Goal: Information Seeking & Learning: Find specific page/section

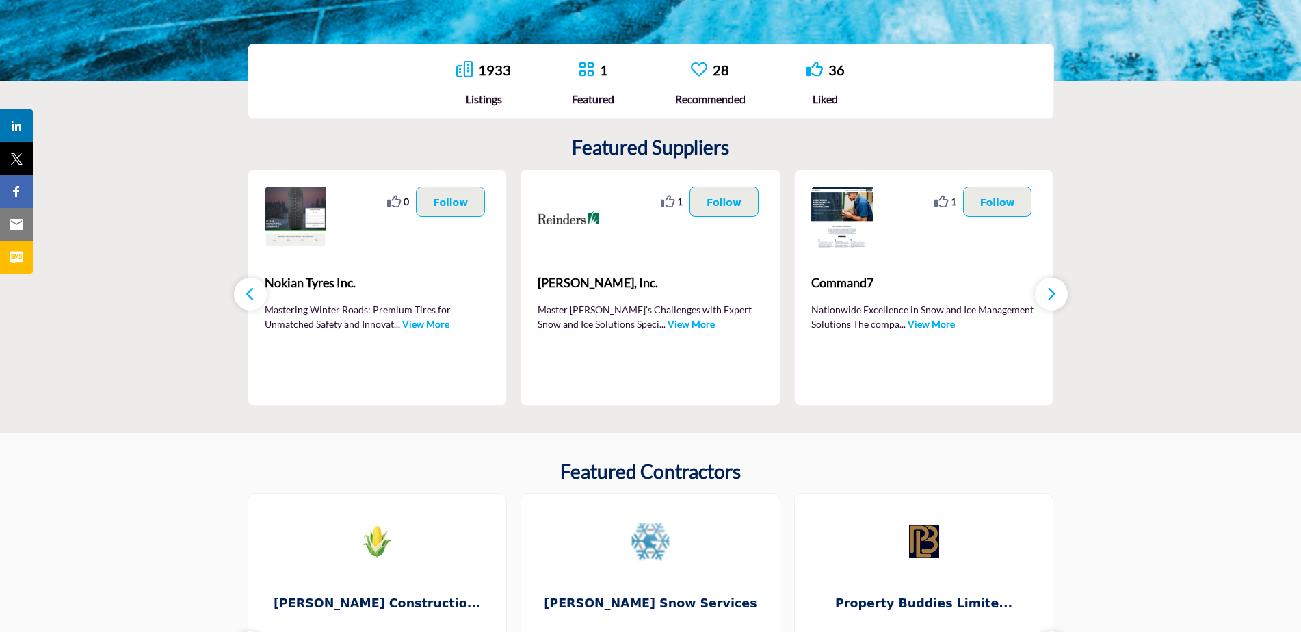
scroll to position [274, 0]
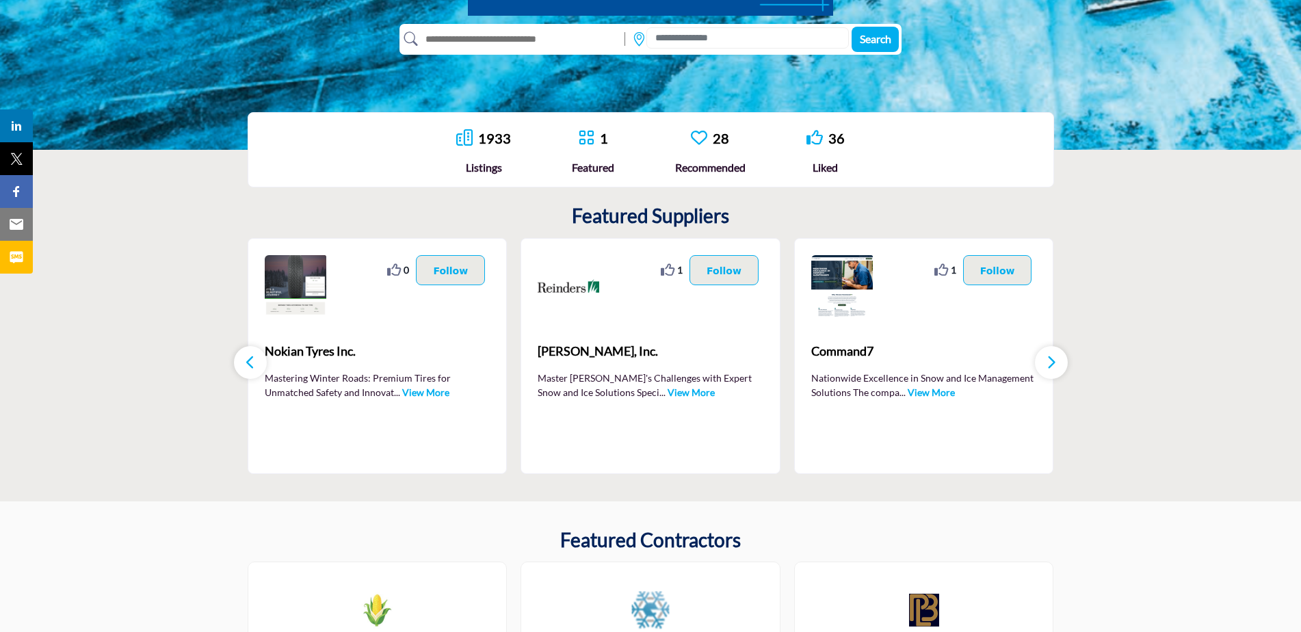
click at [1047, 367] on icon "button" at bounding box center [1051, 362] width 11 height 17
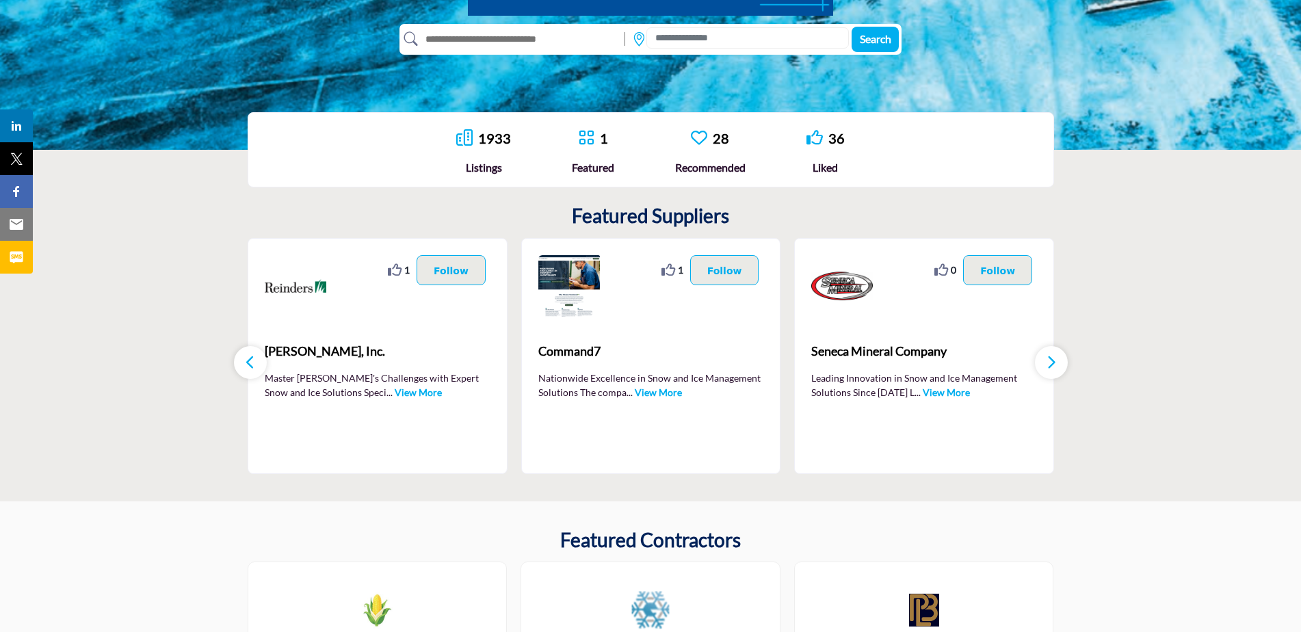
click at [1047, 367] on icon "button" at bounding box center [1051, 362] width 11 height 17
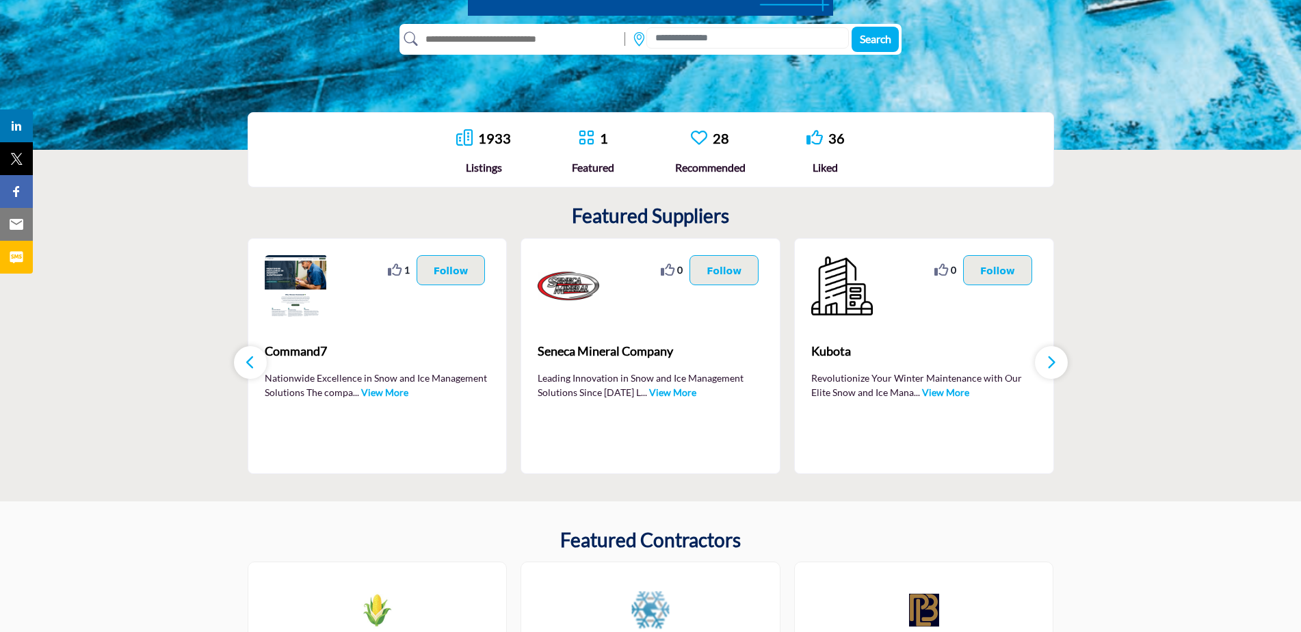
click at [1047, 367] on icon "button" at bounding box center [1051, 362] width 11 height 17
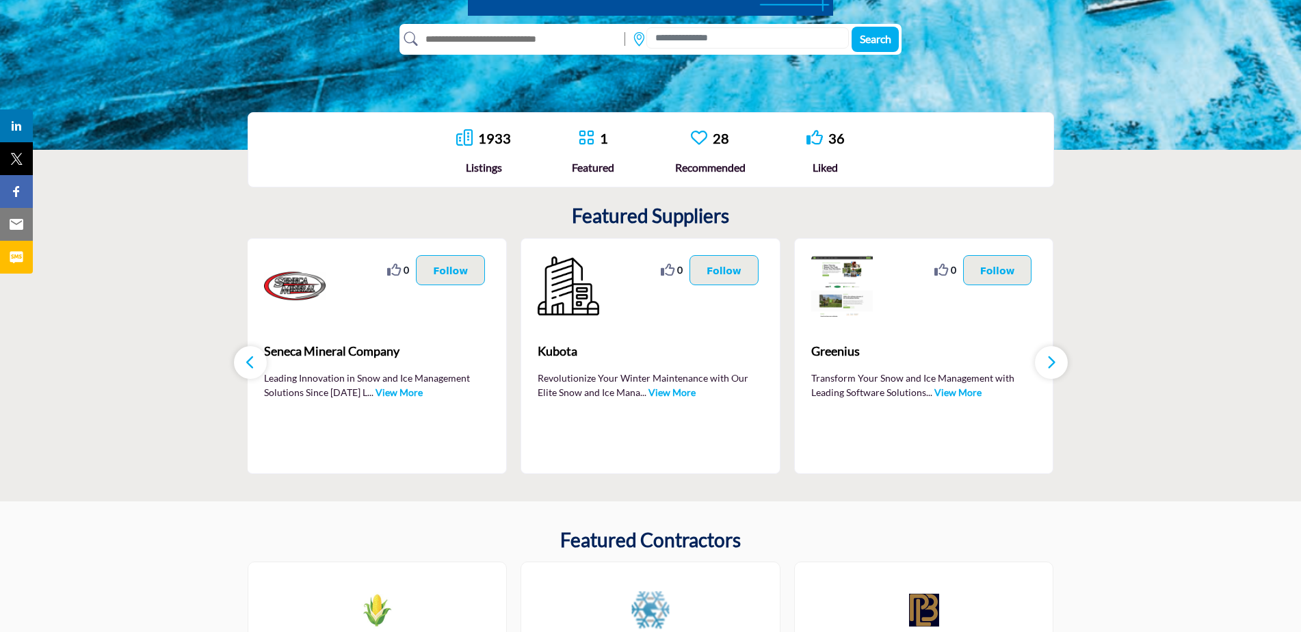
click at [1047, 367] on icon "button" at bounding box center [1051, 362] width 11 height 17
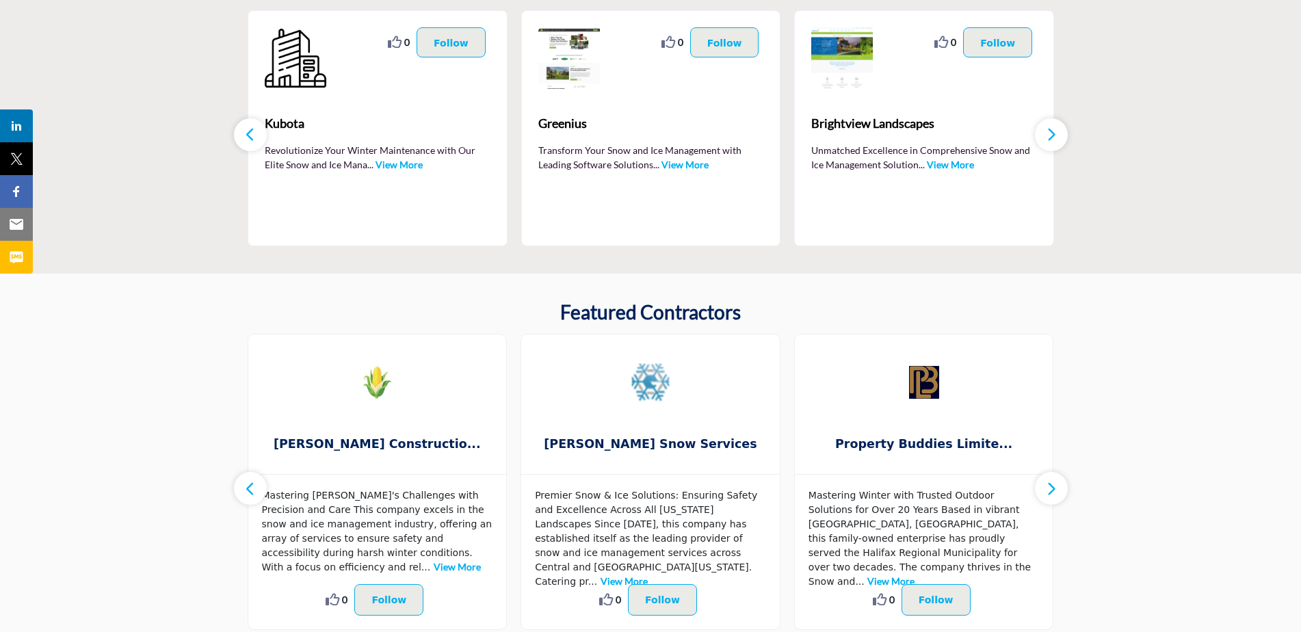
scroll to position [615, 0]
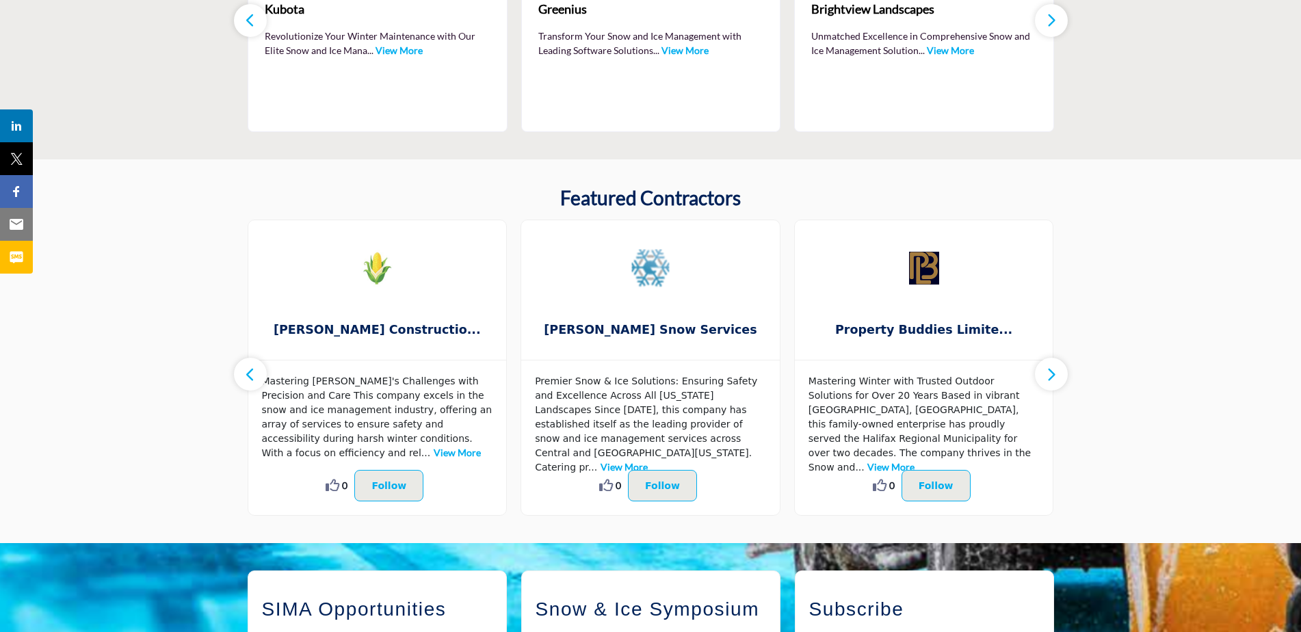
click at [1041, 376] on button "button" at bounding box center [1051, 374] width 33 height 33
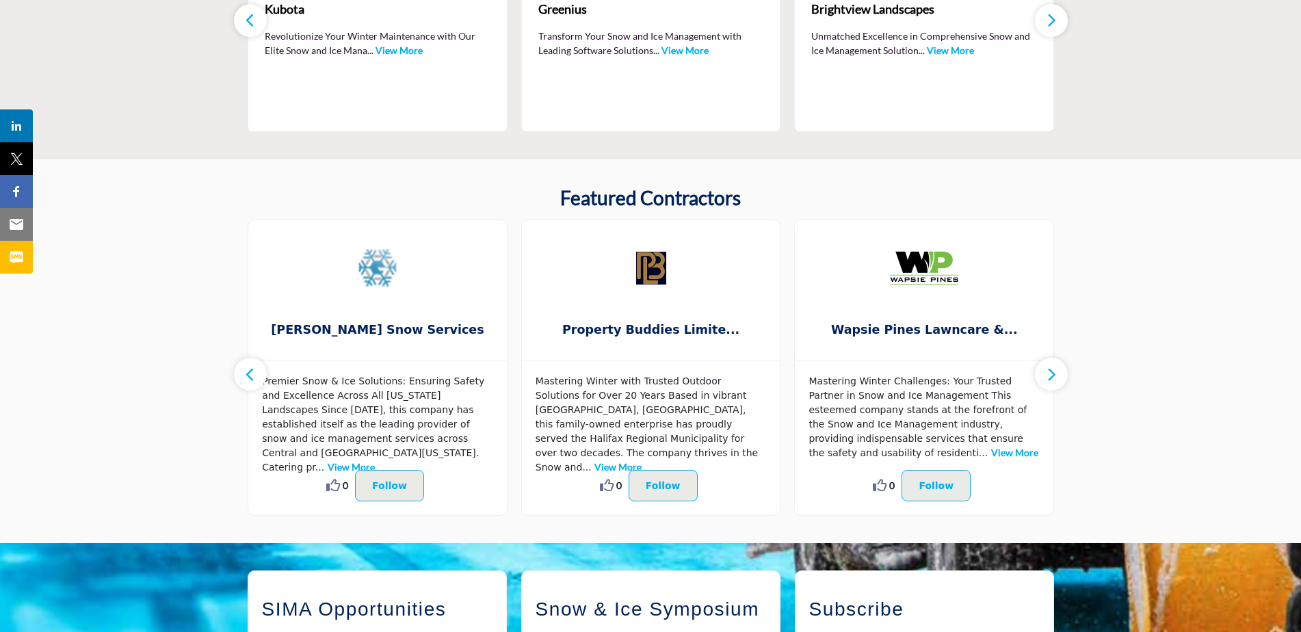
click at [1041, 373] on button "button" at bounding box center [1051, 374] width 33 height 33
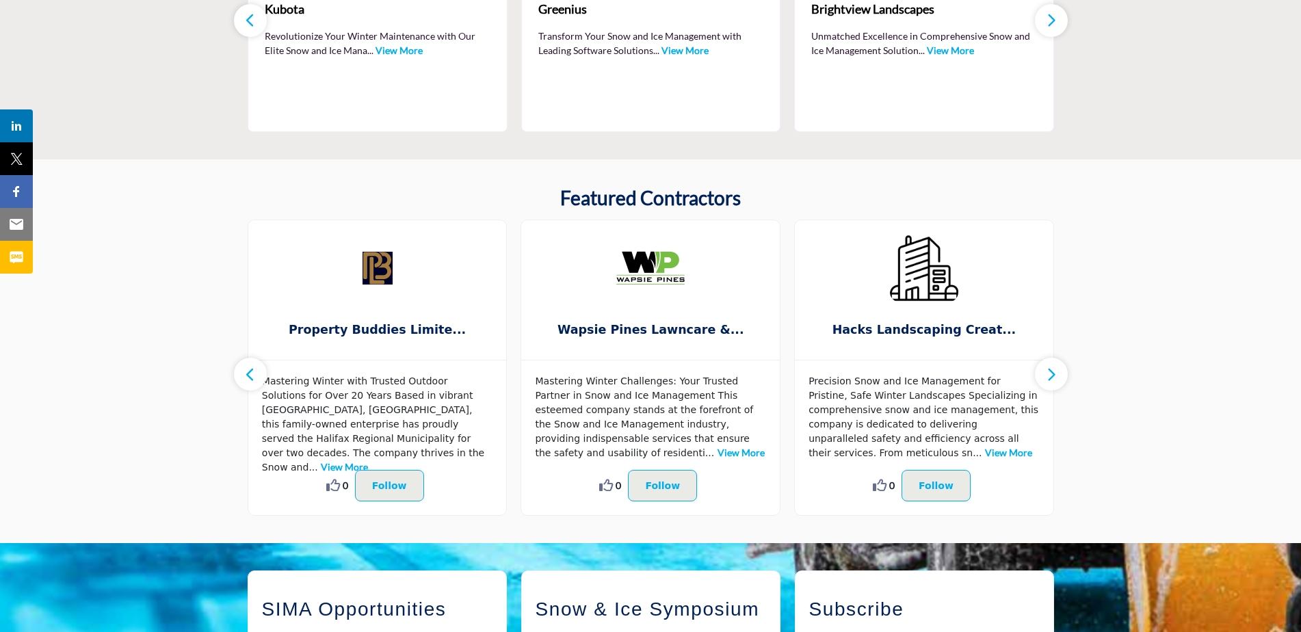
click at [1041, 373] on button "button" at bounding box center [1051, 374] width 33 height 33
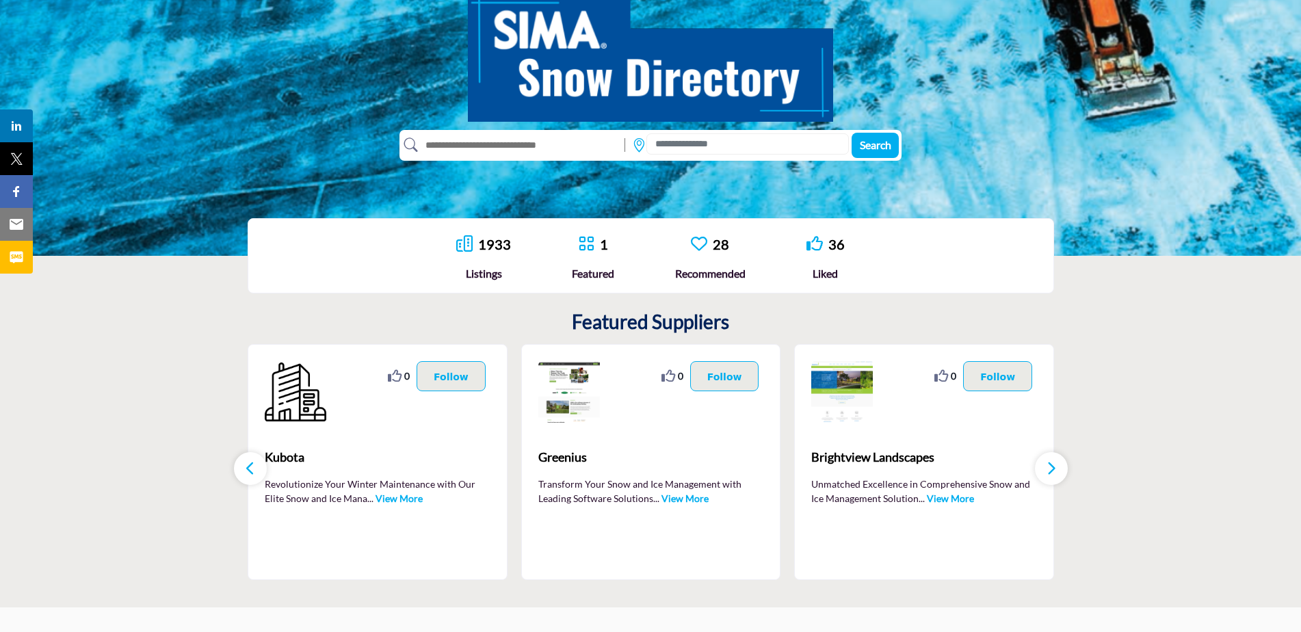
scroll to position [137, 0]
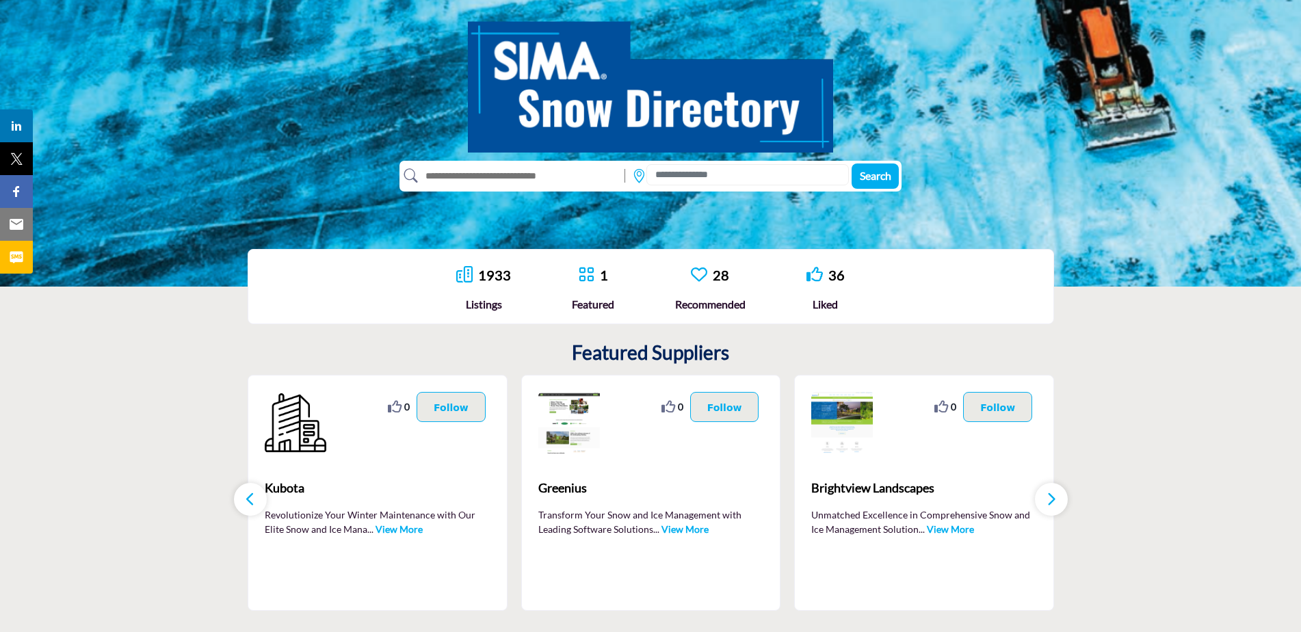
click at [494, 172] on input "text" at bounding box center [518, 176] width 200 height 22
type input "**********"
click at [851, 163] on button "Search" at bounding box center [874, 175] width 47 height 25
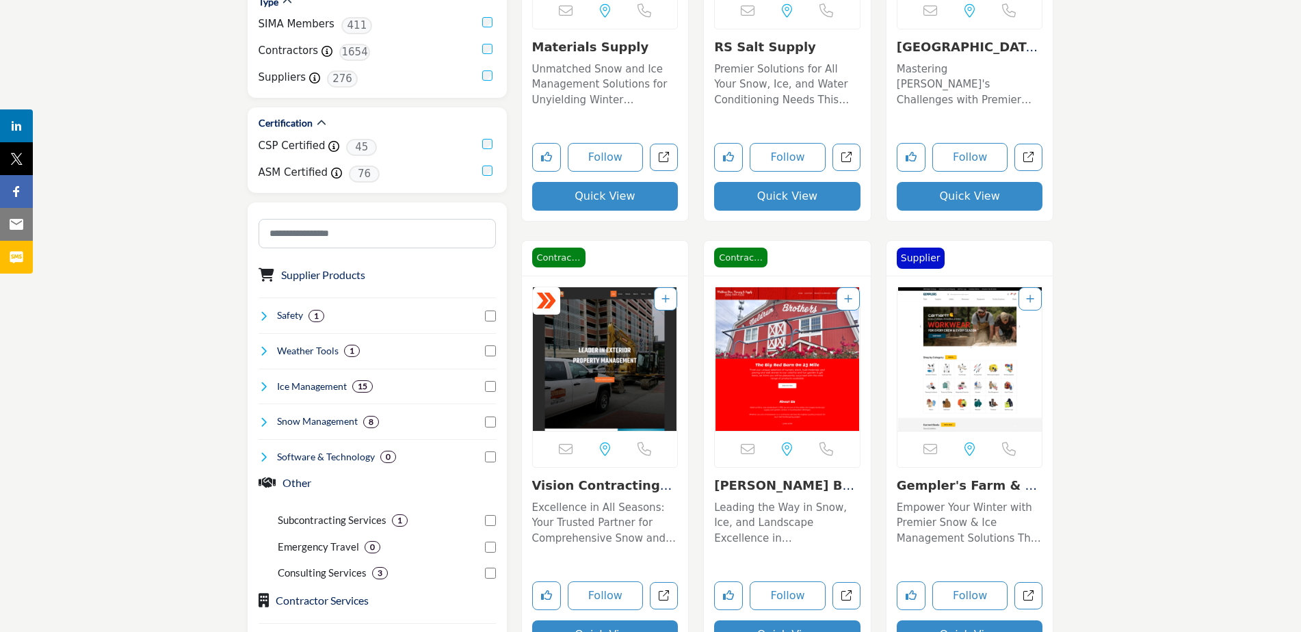
scroll to position [615, 0]
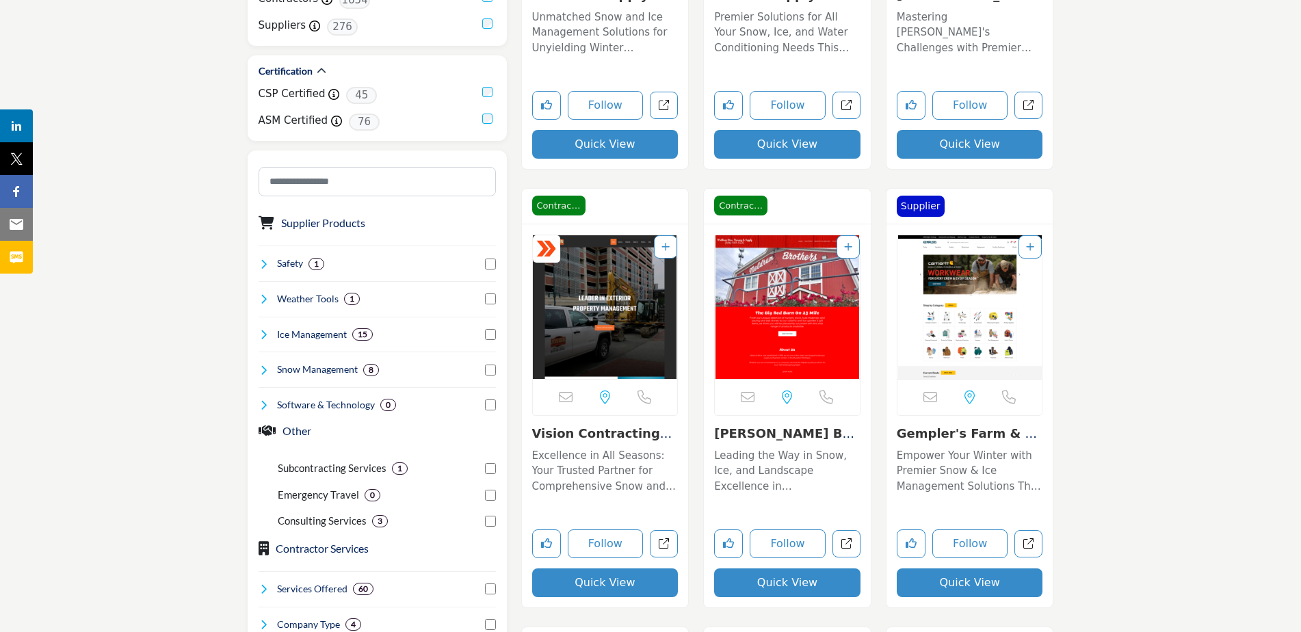
click at [262, 272] on div "Supplier Products Clear Safety 1 0 0 1 0 0 0 1 1 0 15 12" at bounding box center [376, 310] width 237 height 204
click at [263, 267] on icon at bounding box center [263, 263] width 11 height 11
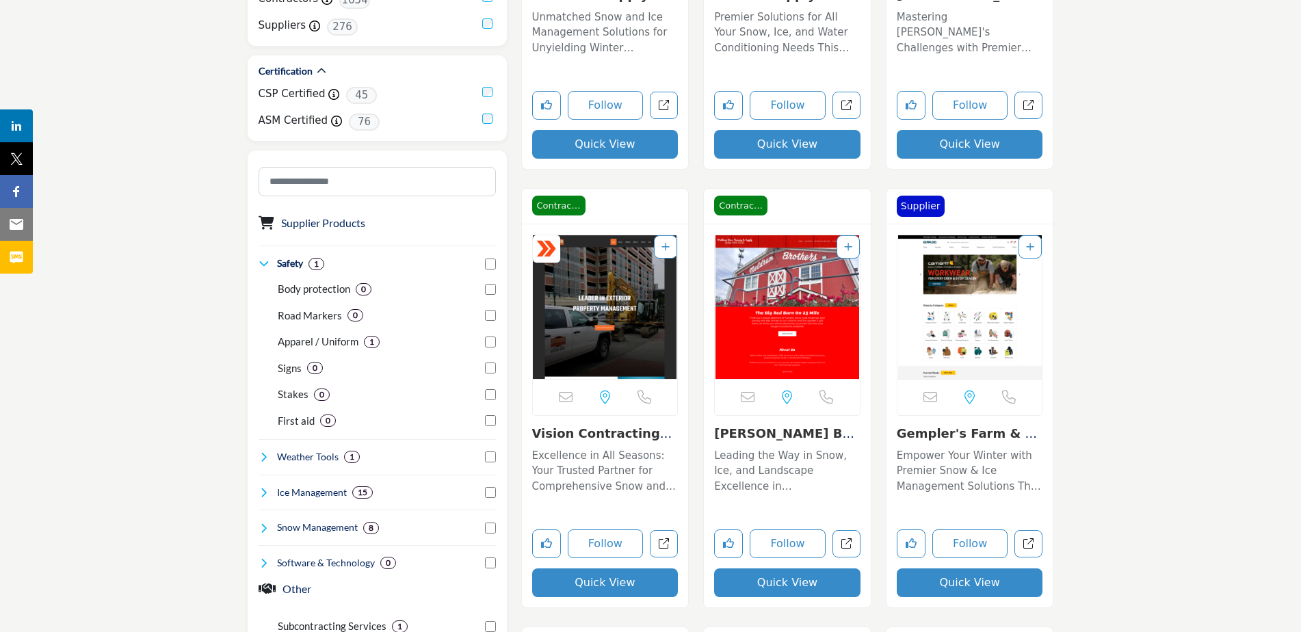
click at [267, 458] on icon at bounding box center [263, 456] width 11 height 11
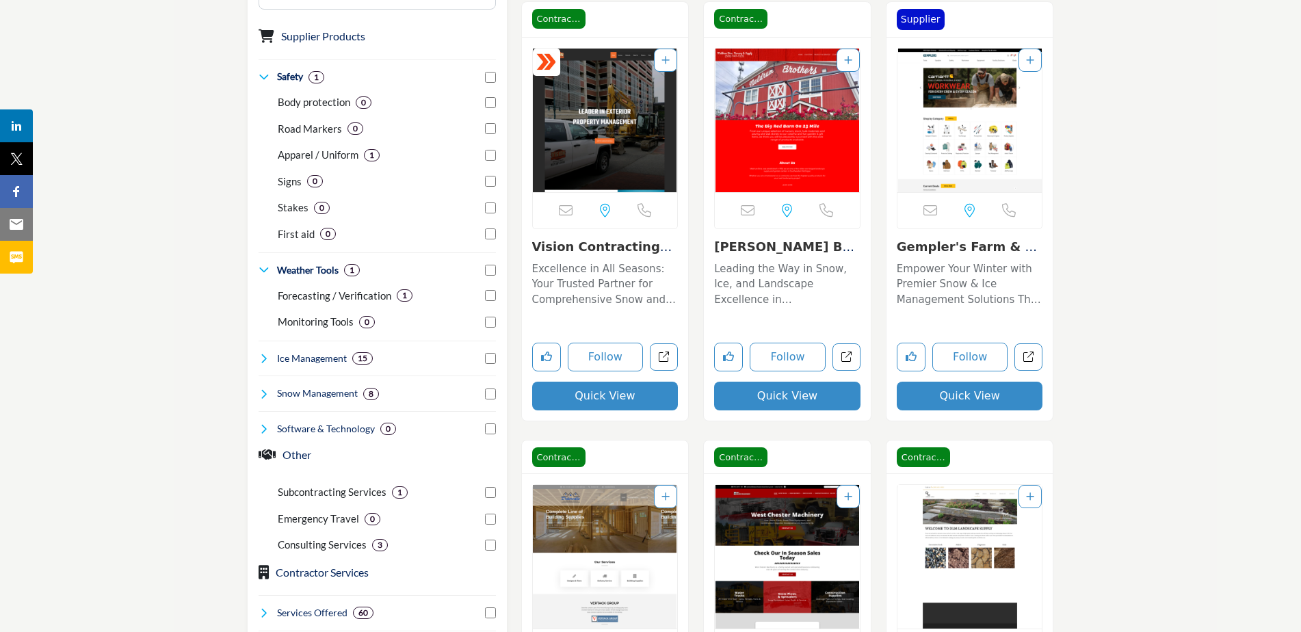
scroll to position [821, 0]
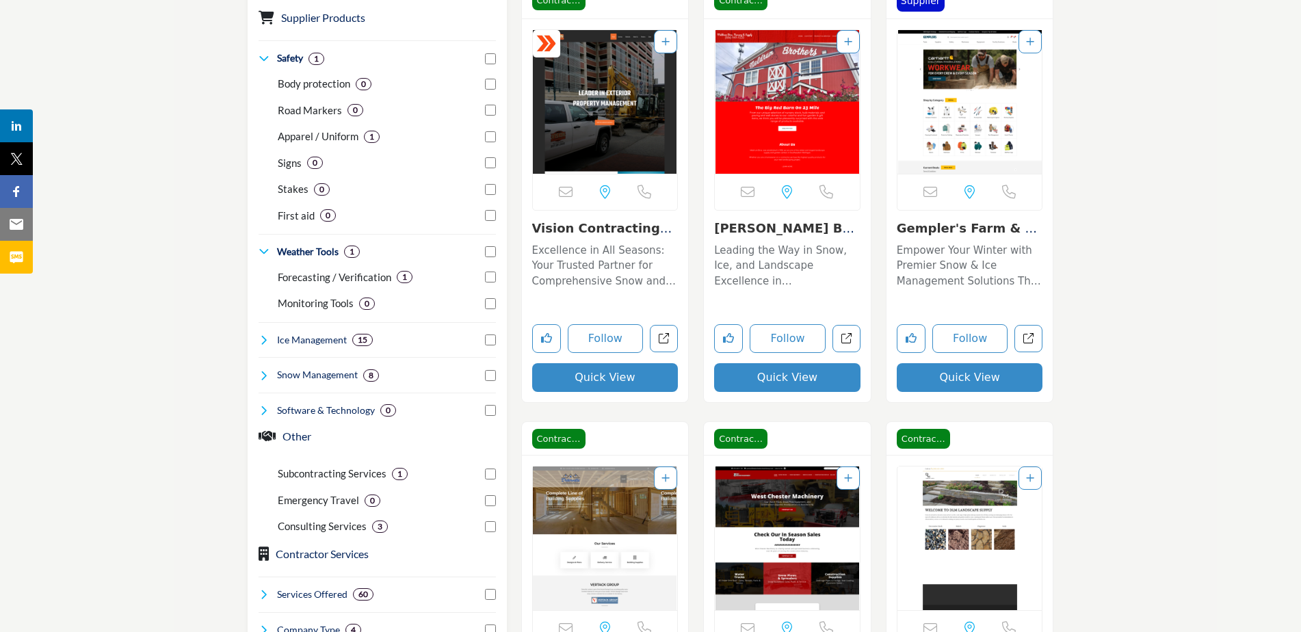
click at [264, 382] on div "Snow Management 8" at bounding box center [318, 375] width 121 height 14
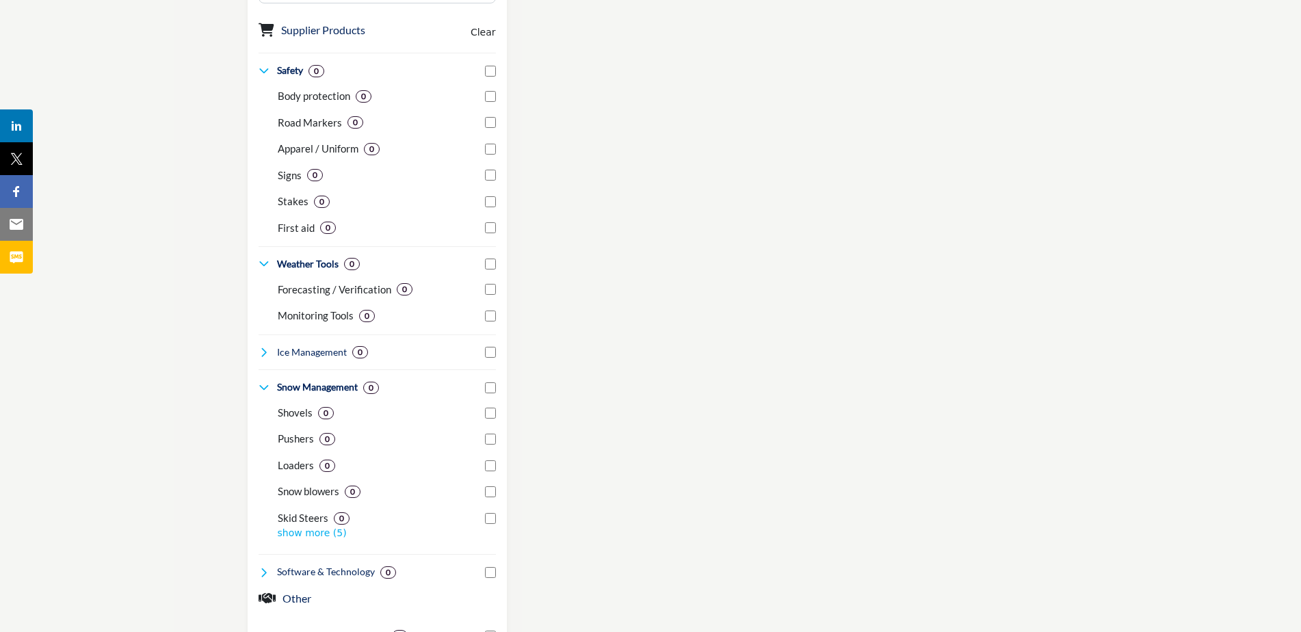
scroll to position [821, 0]
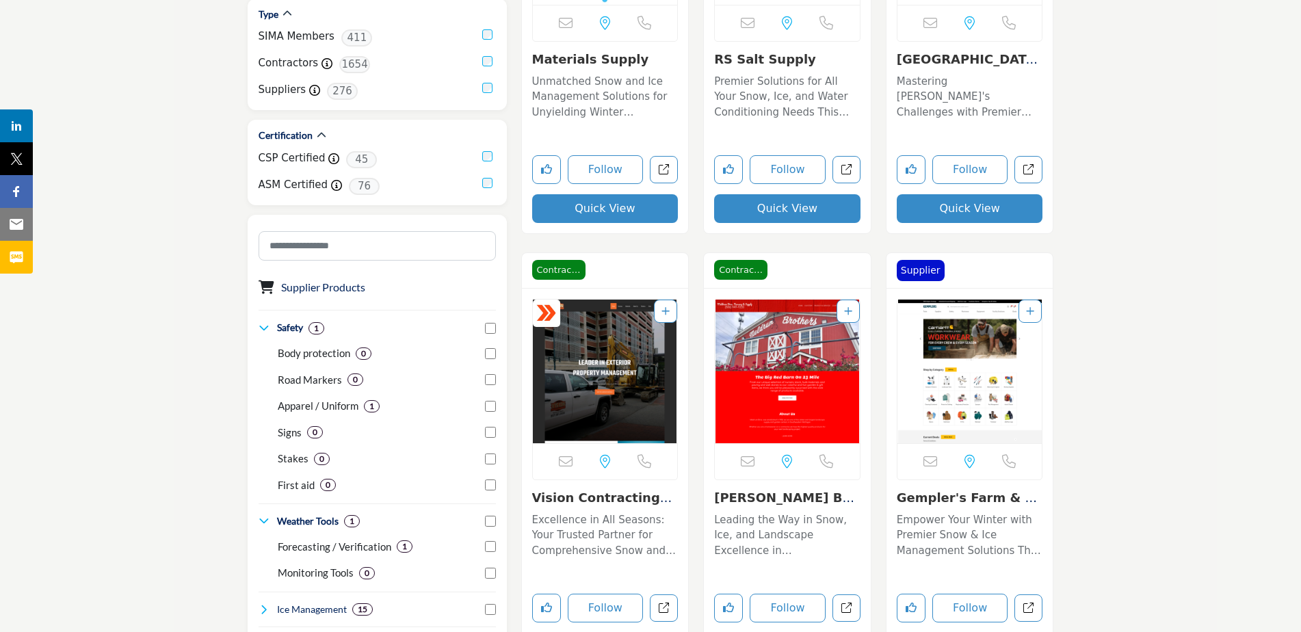
scroll to position [821, 0]
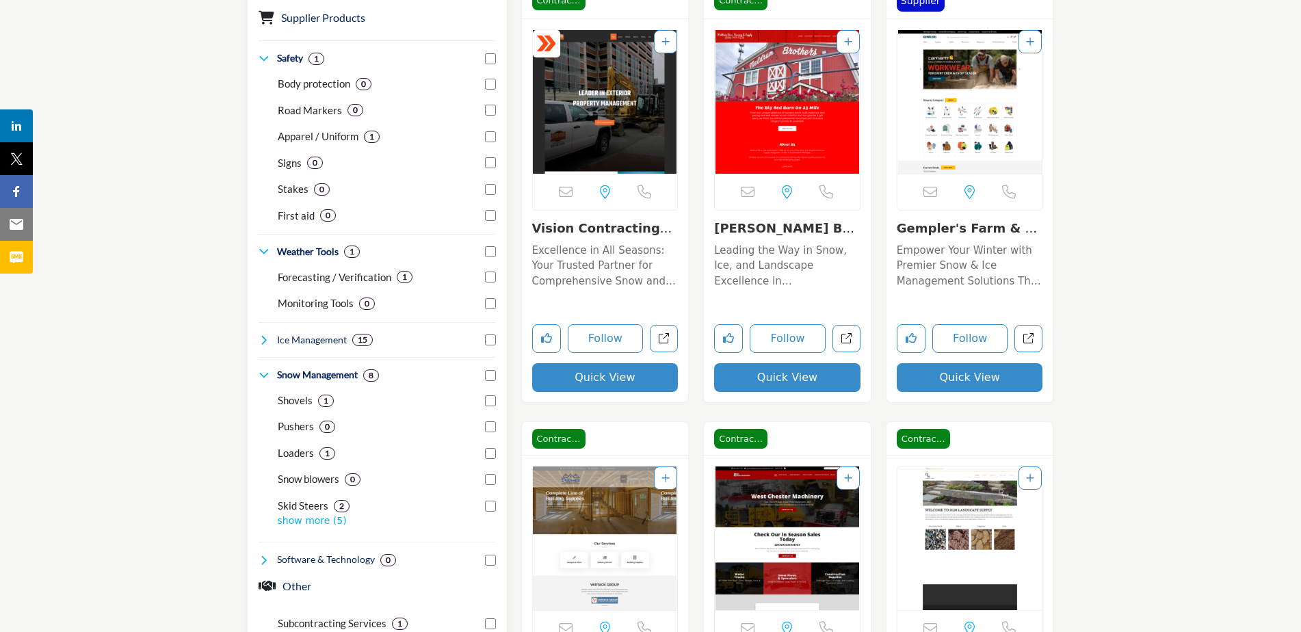
click at [317, 526] on p "show more (5)" at bounding box center [387, 521] width 218 height 14
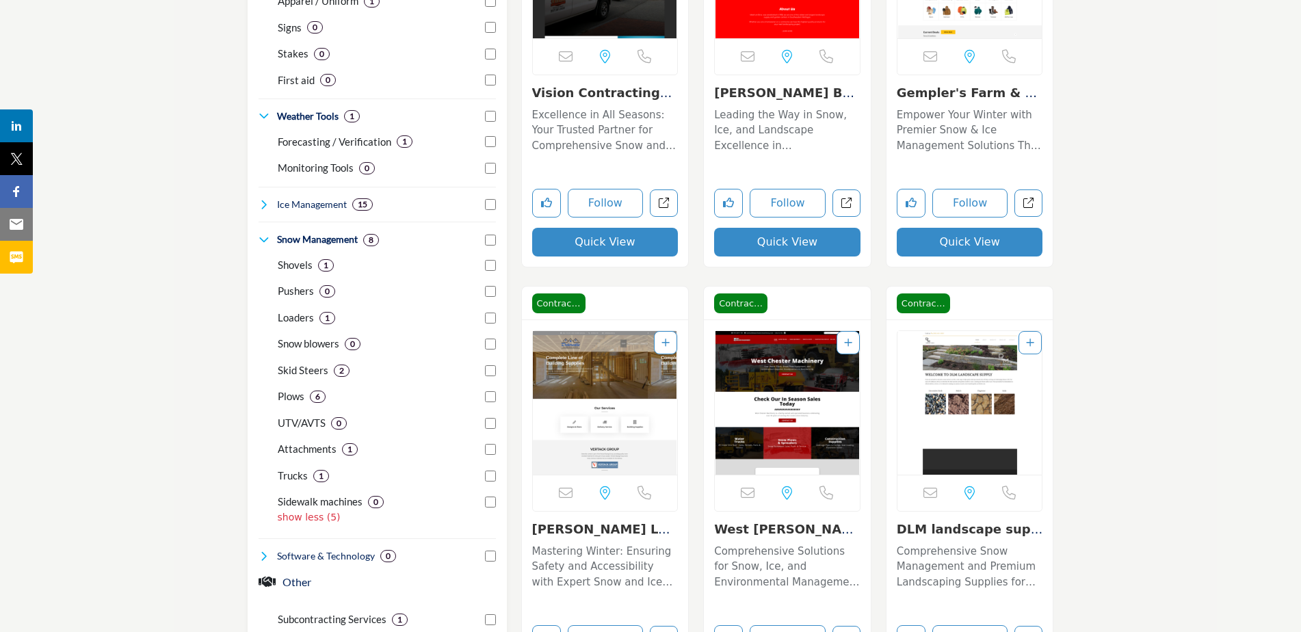
scroll to position [957, 0]
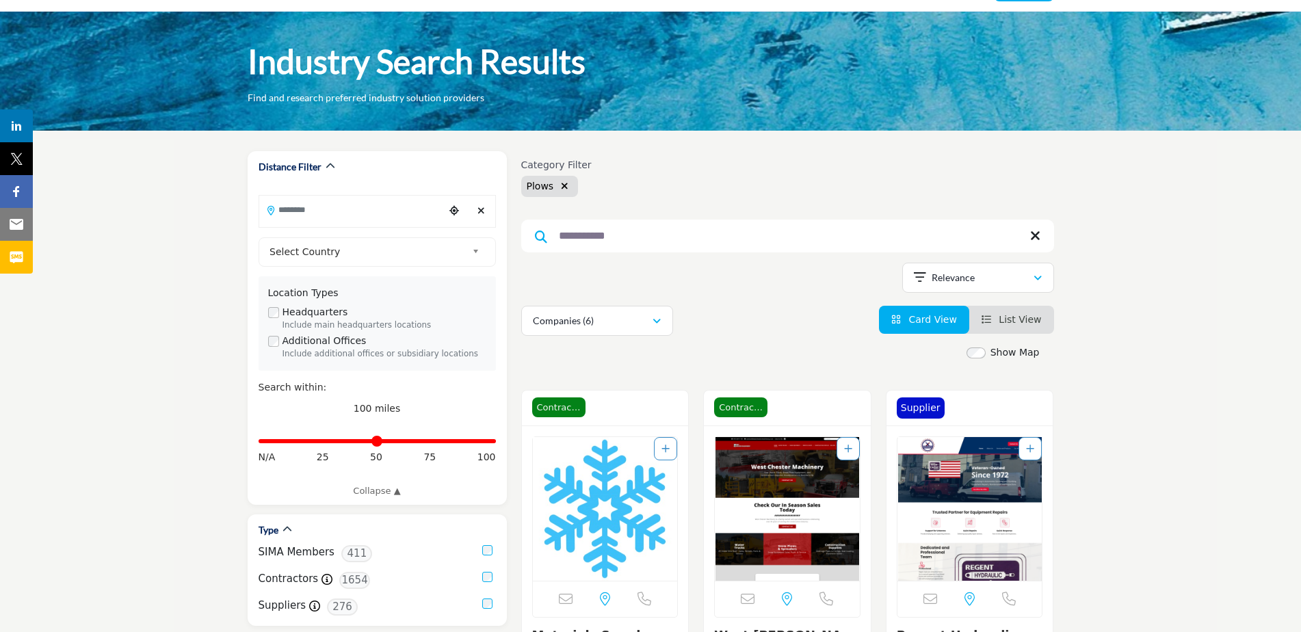
scroll to position [68, 0]
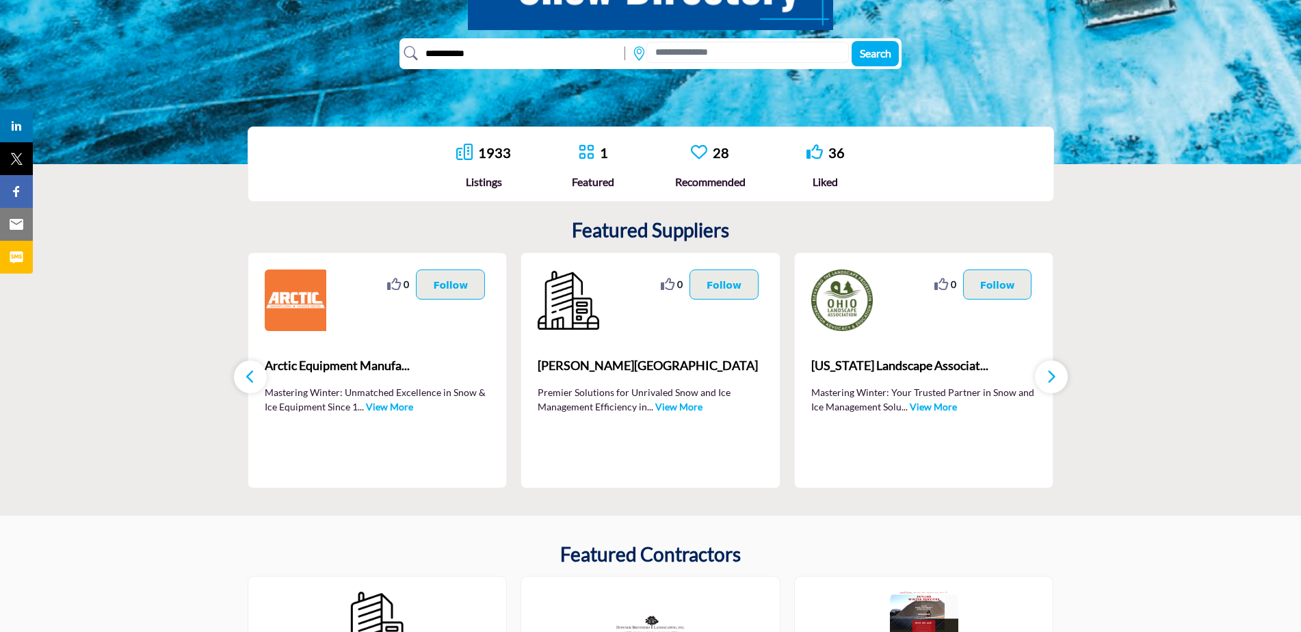
scroll to position [274, 0]
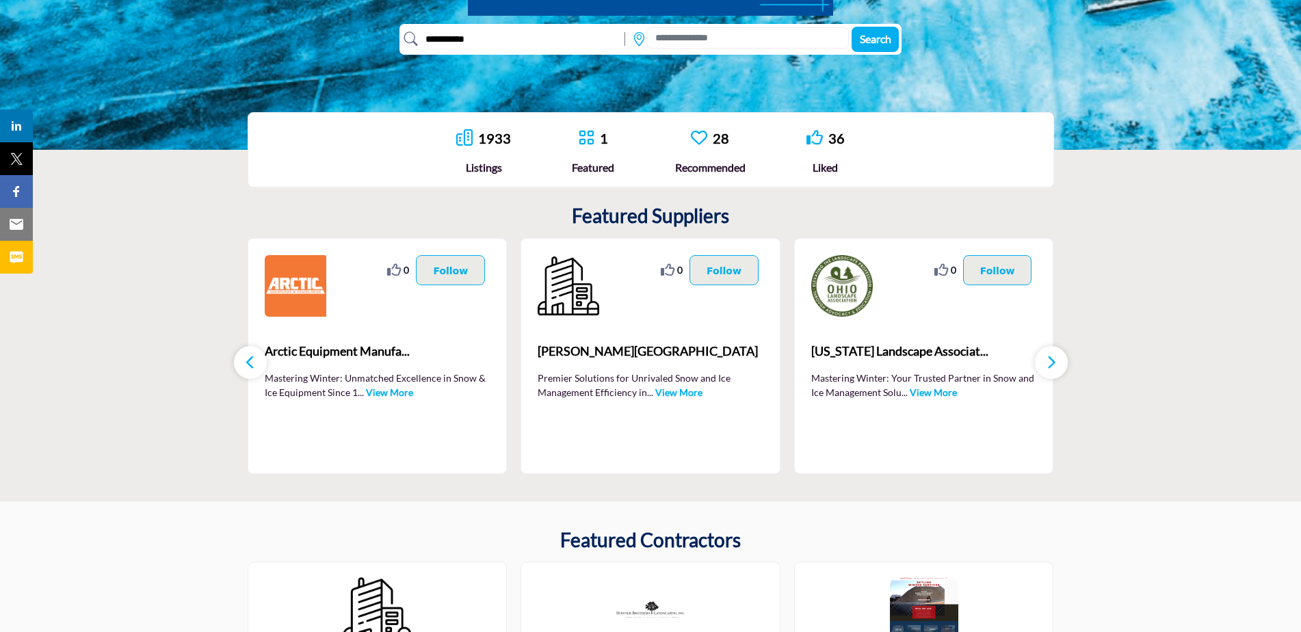
click at [1044, 365] on button "button" at bounding box center [1051, 362] width 33 height 33
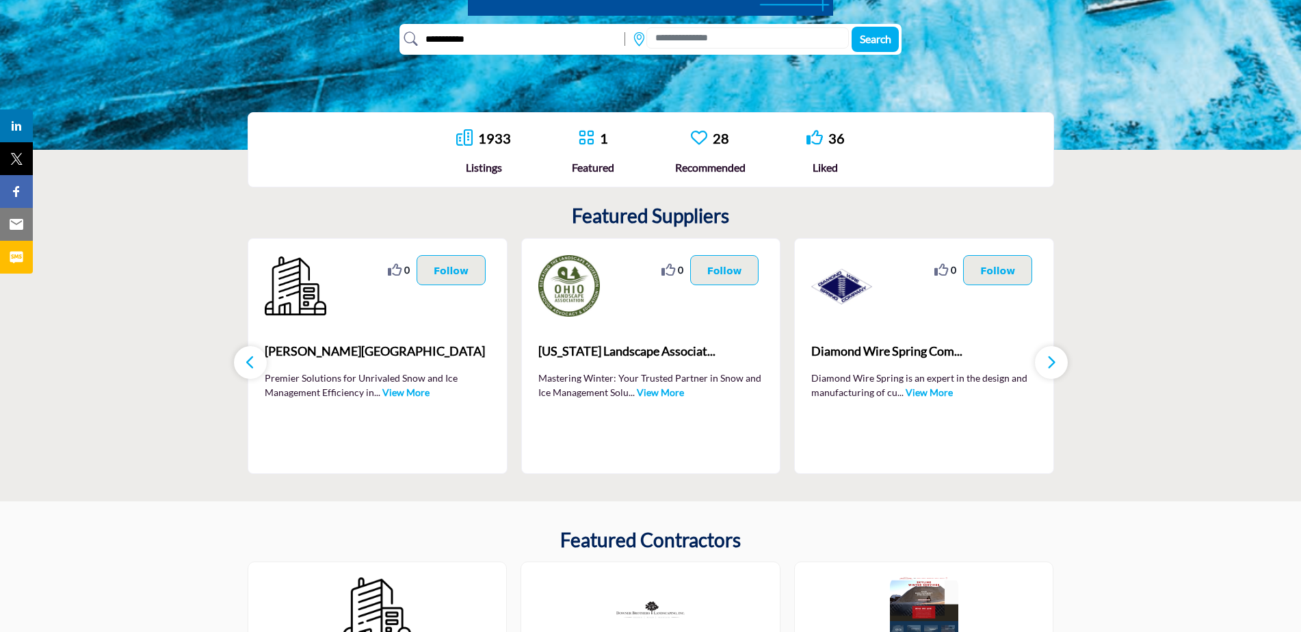
click at [1044, 365] on button "button" at bounding box center [1051, 362] width 33 height 33
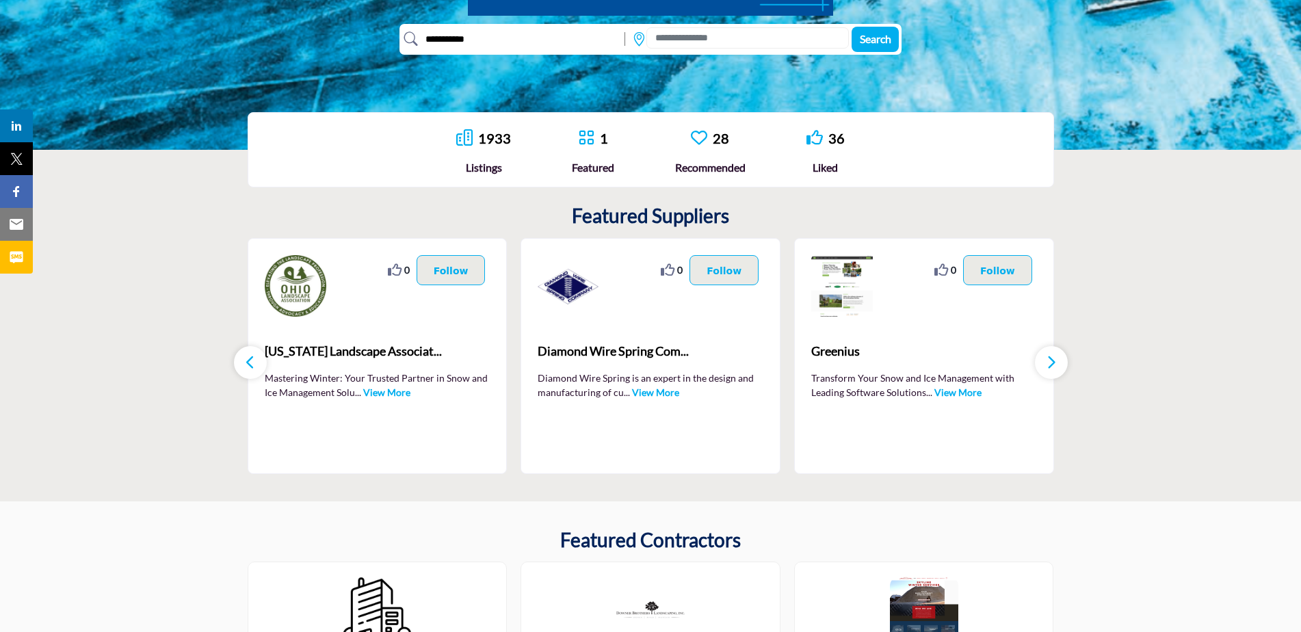
click at [1044, 365] on button "button" at bounding box center [1051, 362] width 33 height 33
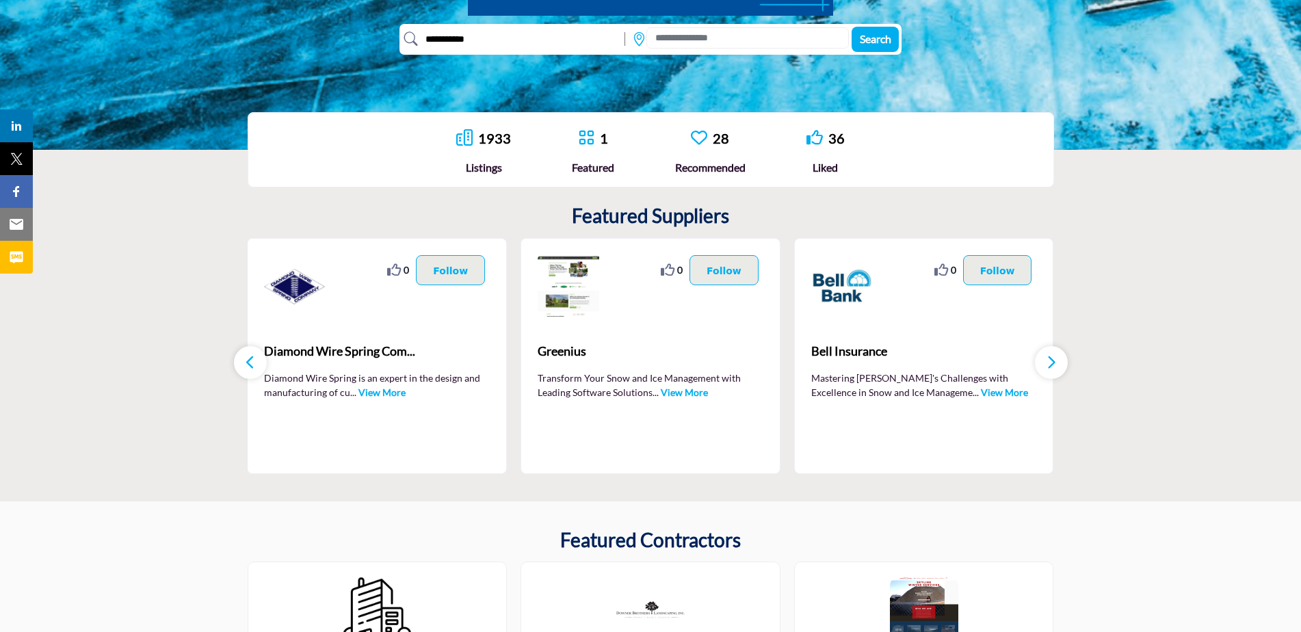
click at [1044, 365] on button "button" at bounding box center [1051, 362] width 33 height 33
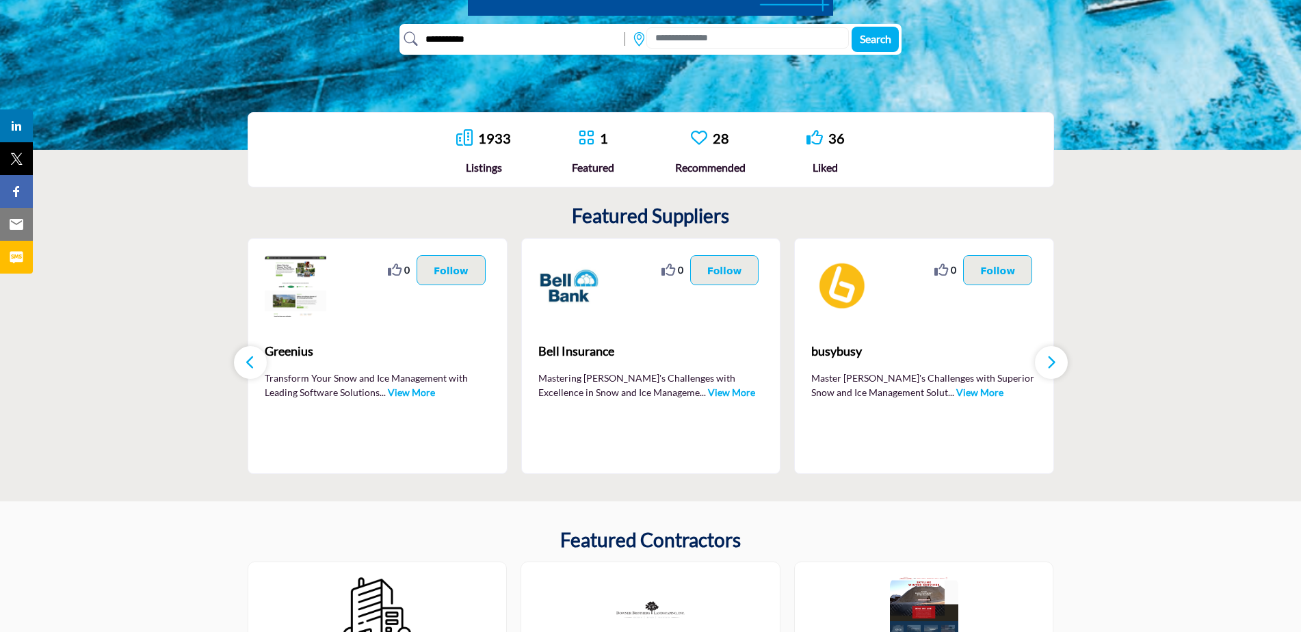
click at [1044, 365] on button "button" at bounding box center [1051, 362] width 33 height 33
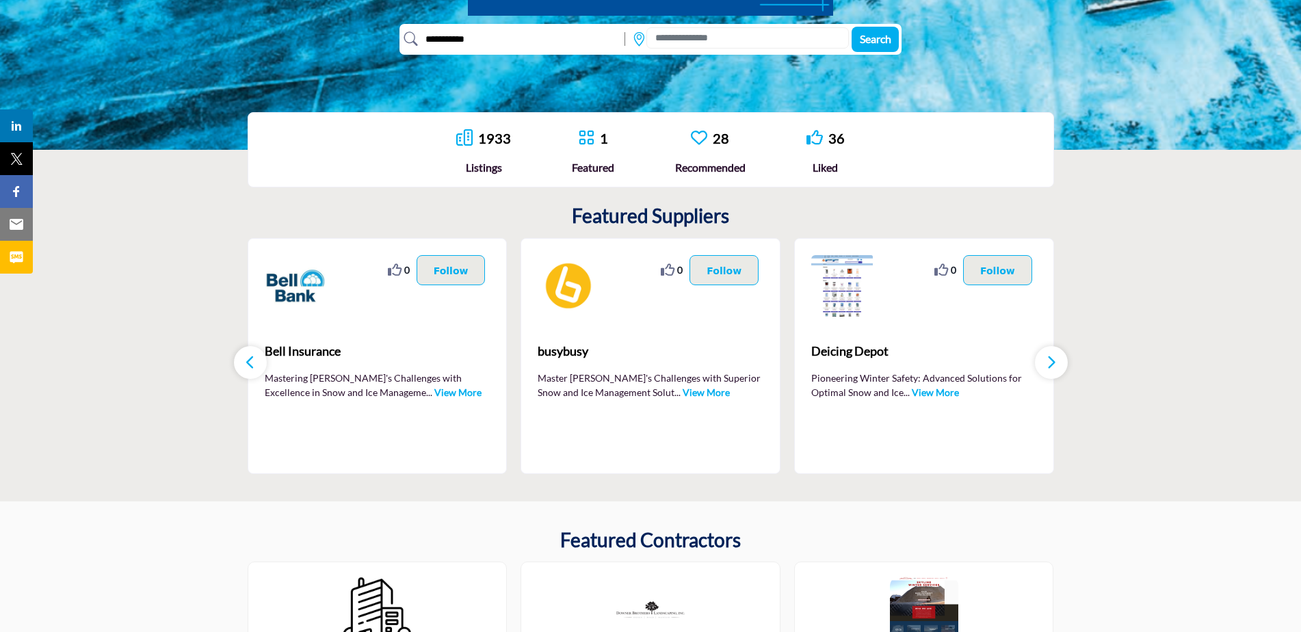
click at [1044, 365] on button "button" at bounding box center [1051, 362] width 33 height 33
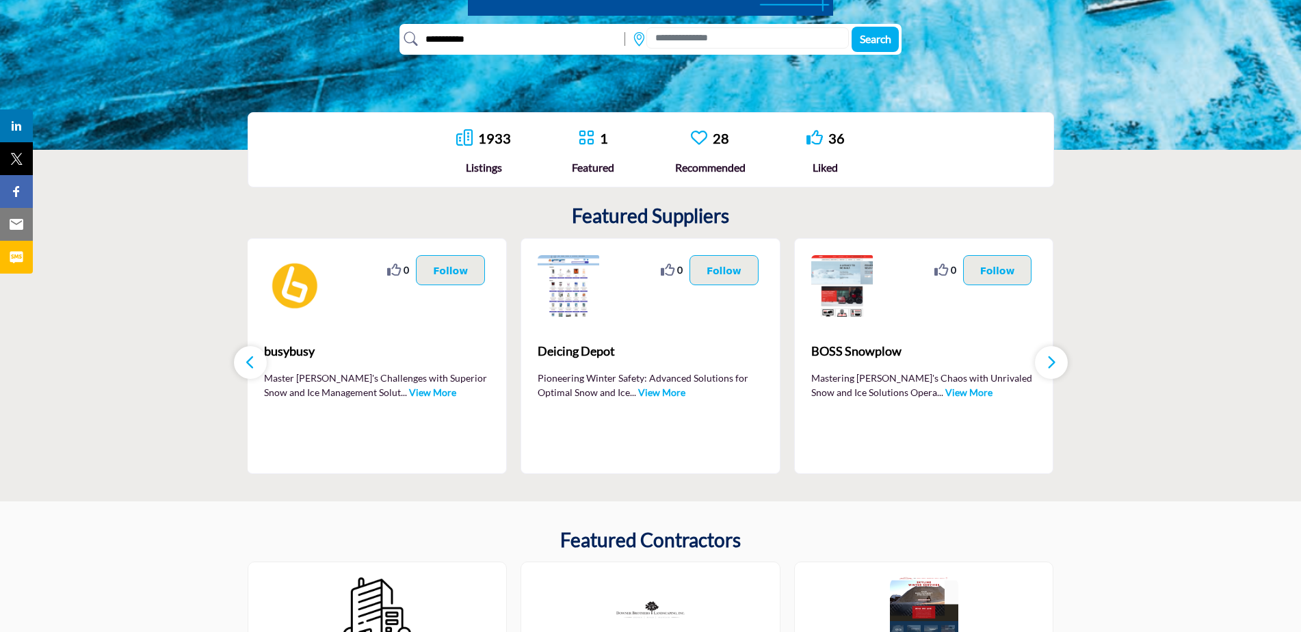
click at [1044, 365] on button "button" at bounding box center [1051, 362] width 33 height 33
click at [1050, 363] on icon "button" at bounding box center [1051, 362] width 11 height 17
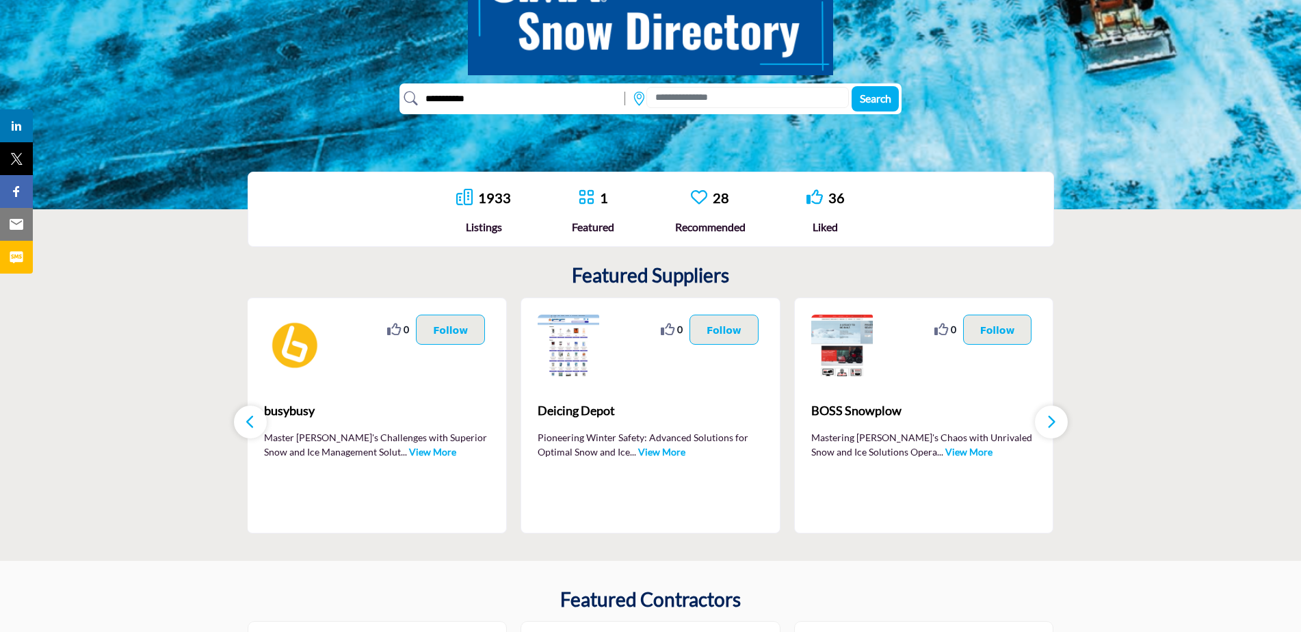
scroll to position [0, 0]
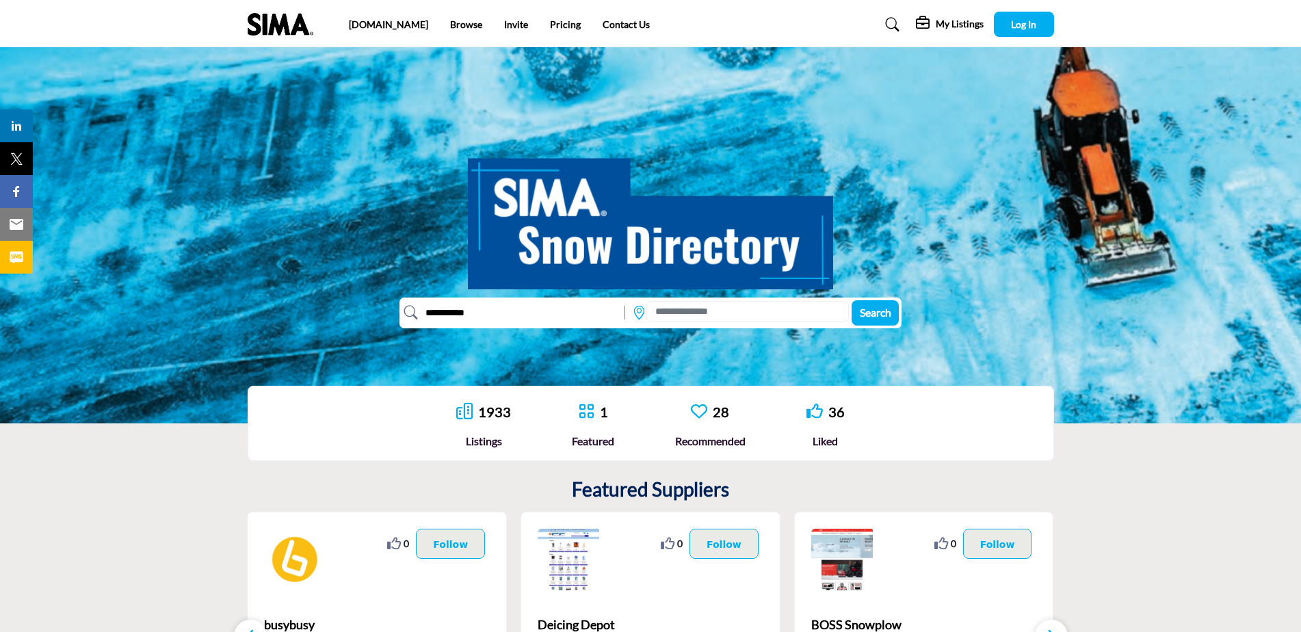
click at [487, 410] on link "1933" at bounding box center [494, 411] width 33 height 16
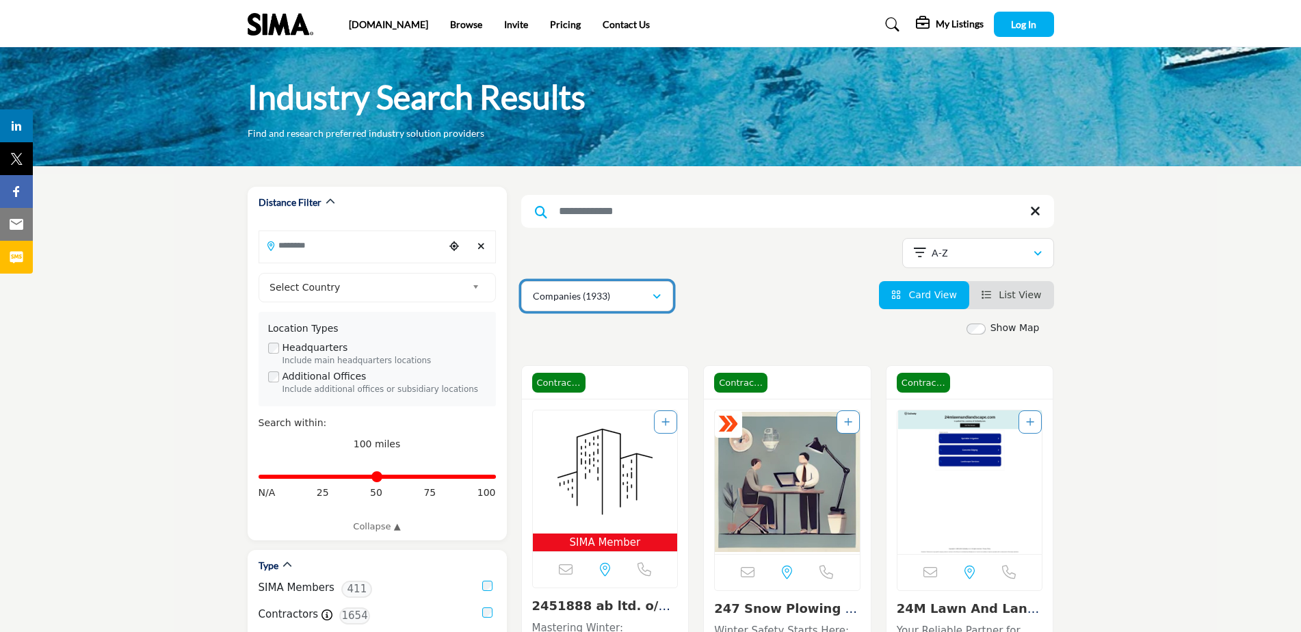
click at [653, 294] on icon "button" at bounding box center [656, 297] width 8 height 10
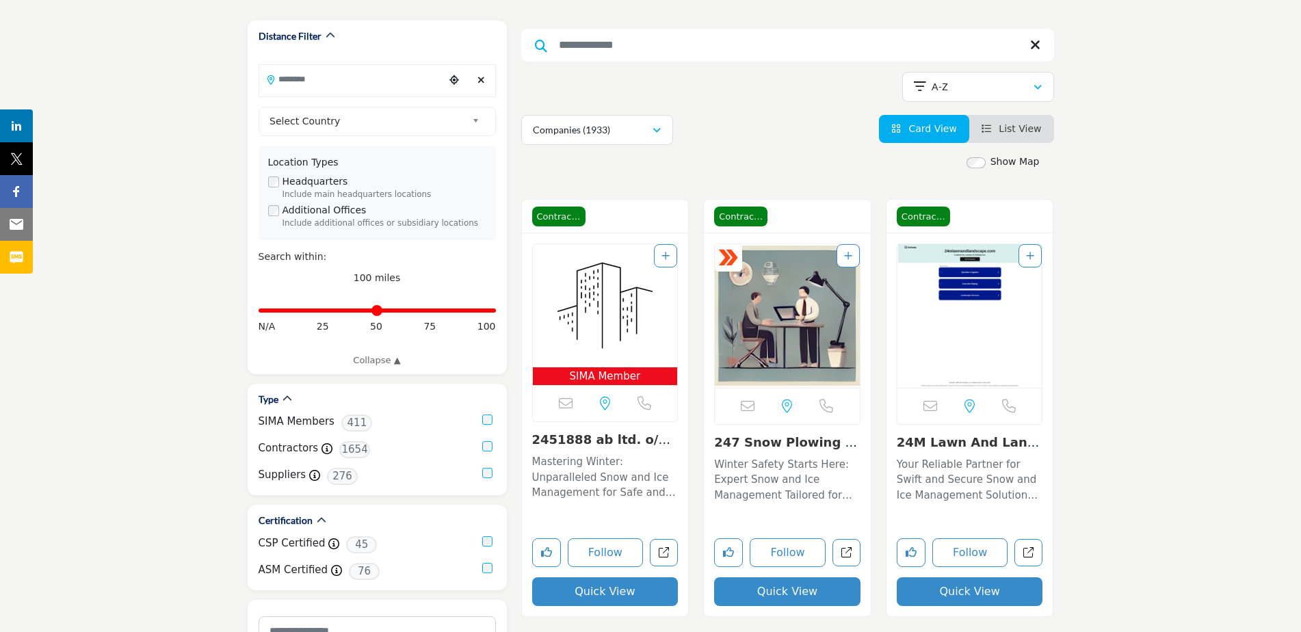
scroll to position [205, 0]
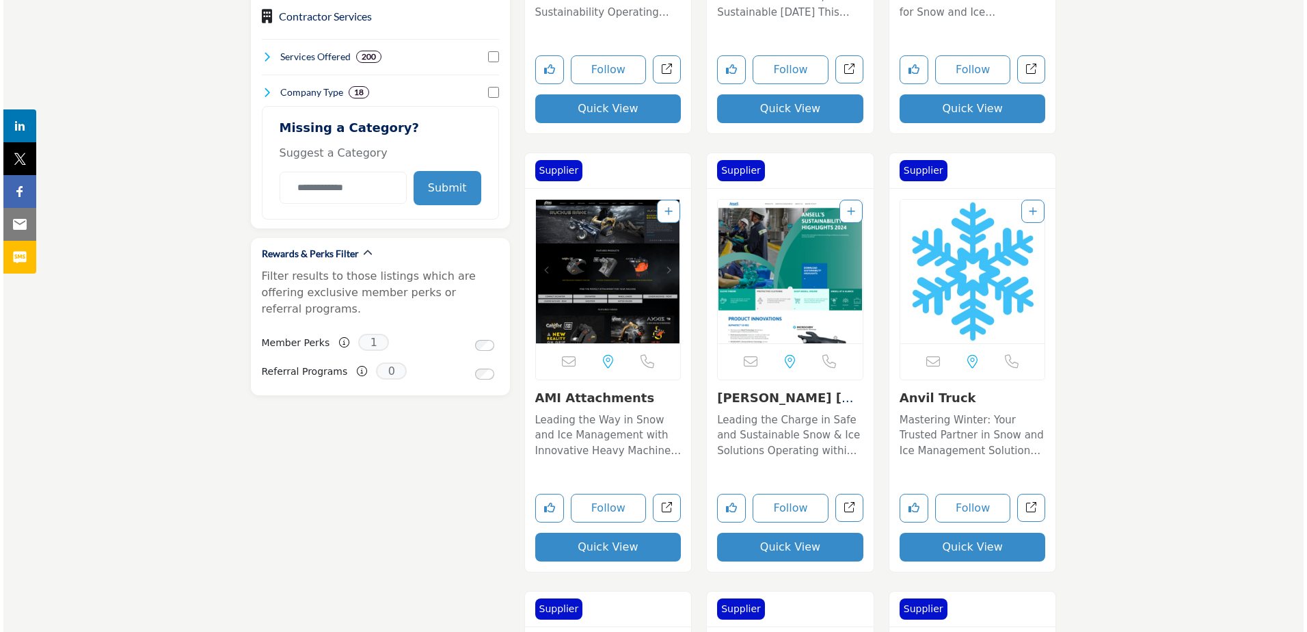
scroll to position [1368, 0]
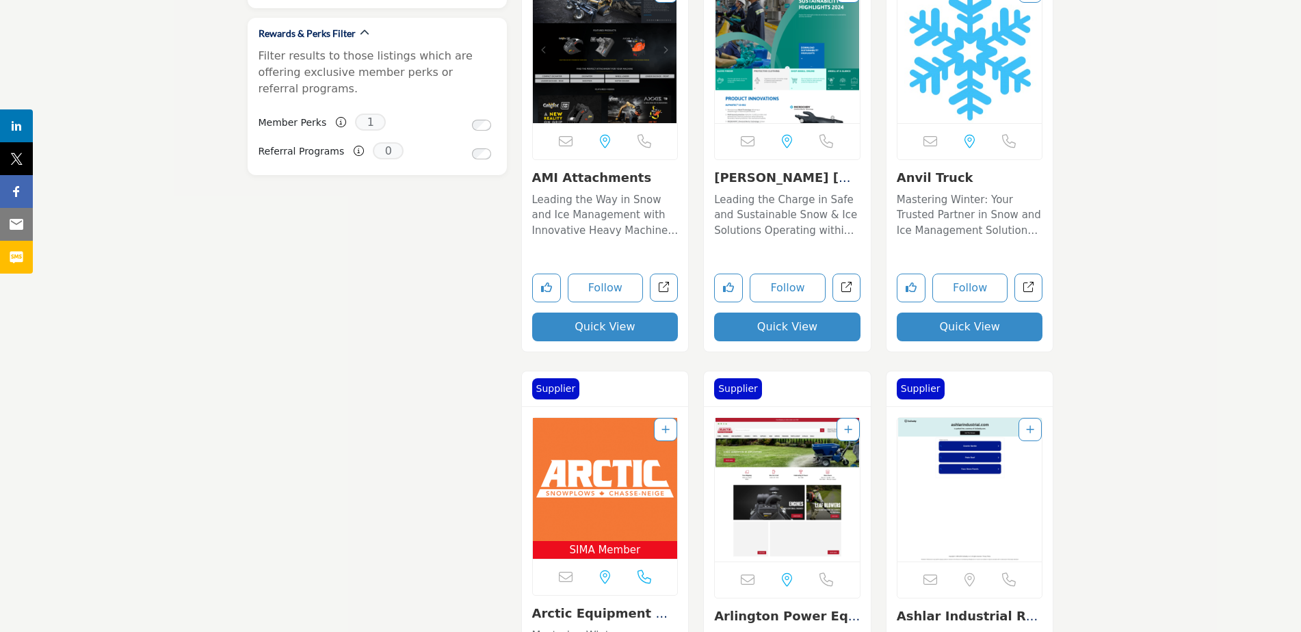
click at [613, 327] on button "Quick View" at bounding box center [605, 327] width 146 height 29
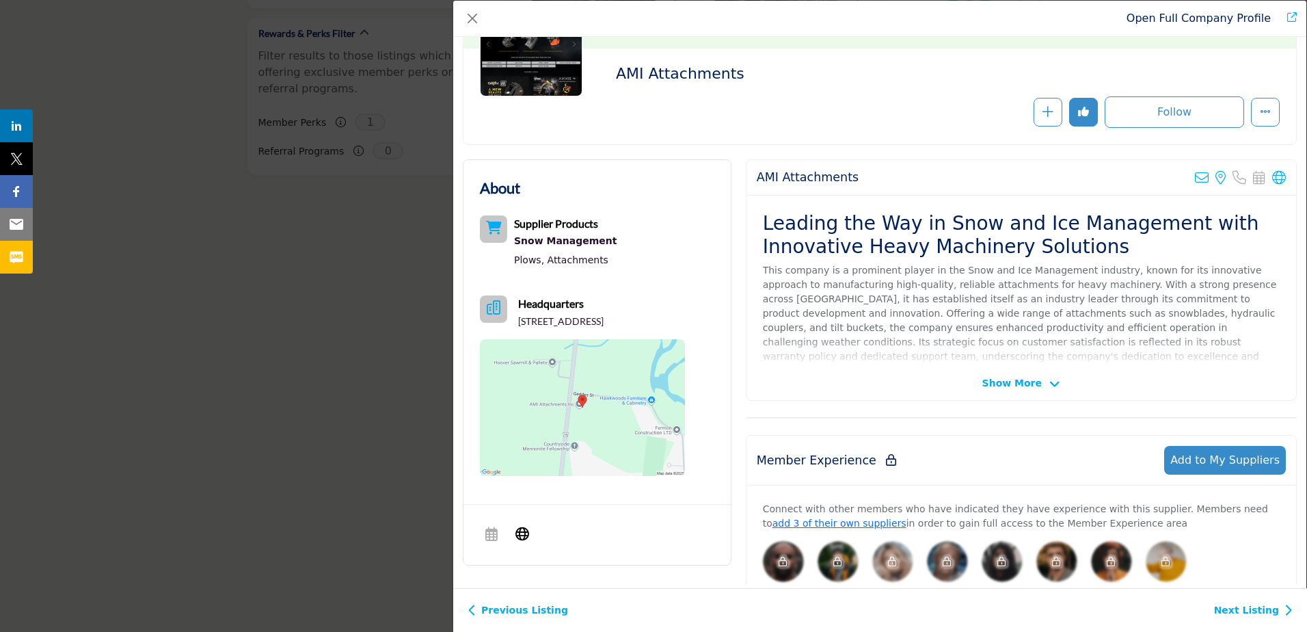
scroll to position [137, 0]
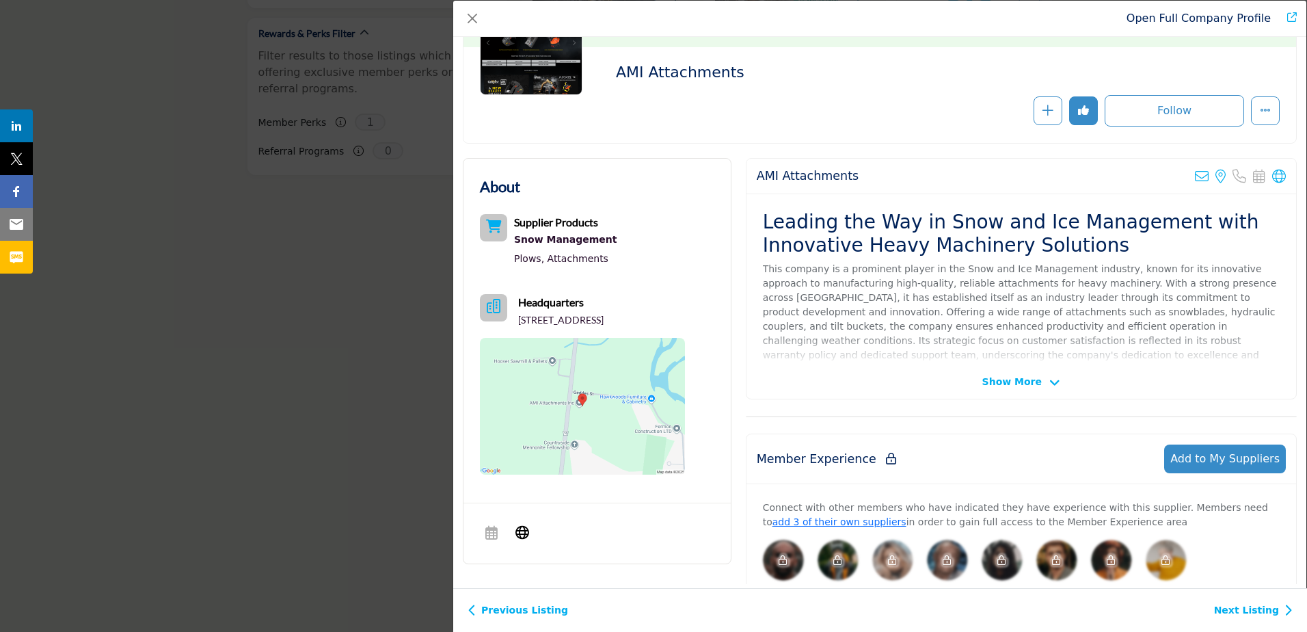
click at [1005, 378] on span "Show More" at bounding box center [1012, 382] width 59 height 14
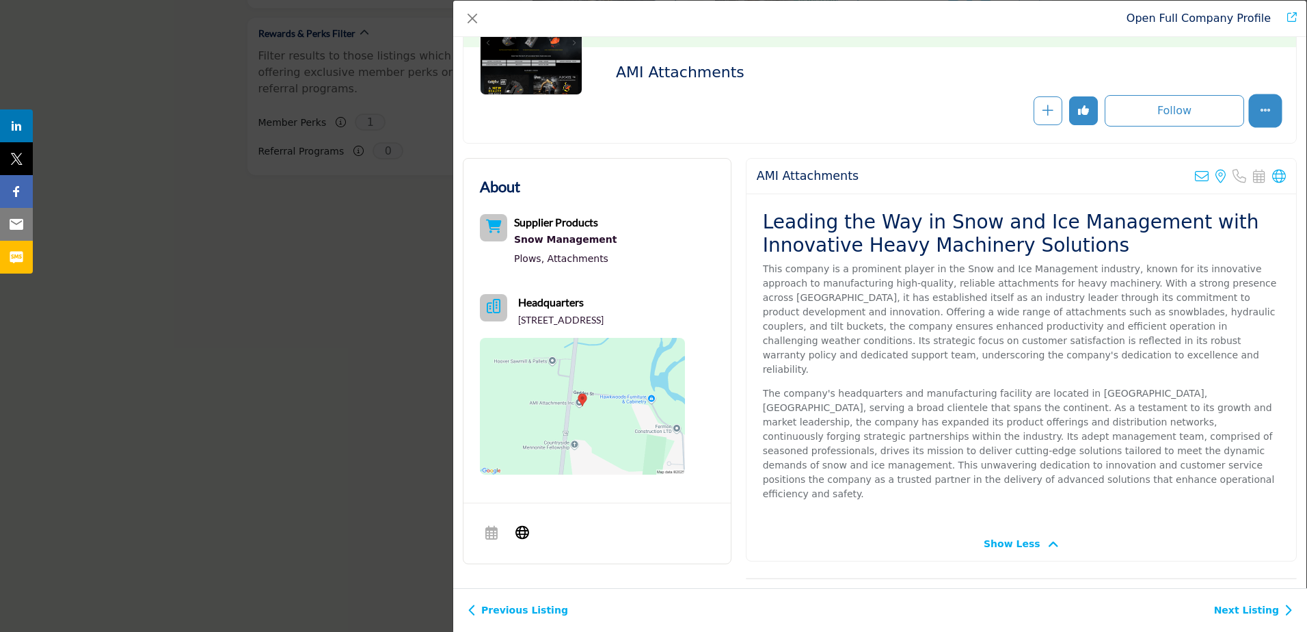
click at [1271, 109] on button "More Options" at bounding box center [1265, 110] width 29 height 29
click at [1192, 231] on link "Visit Website" at bounding box center [1208, 231] width 133 height 22
click at [470, 10] on button "Close" at bounding box center [472, 18] width 19 height 19
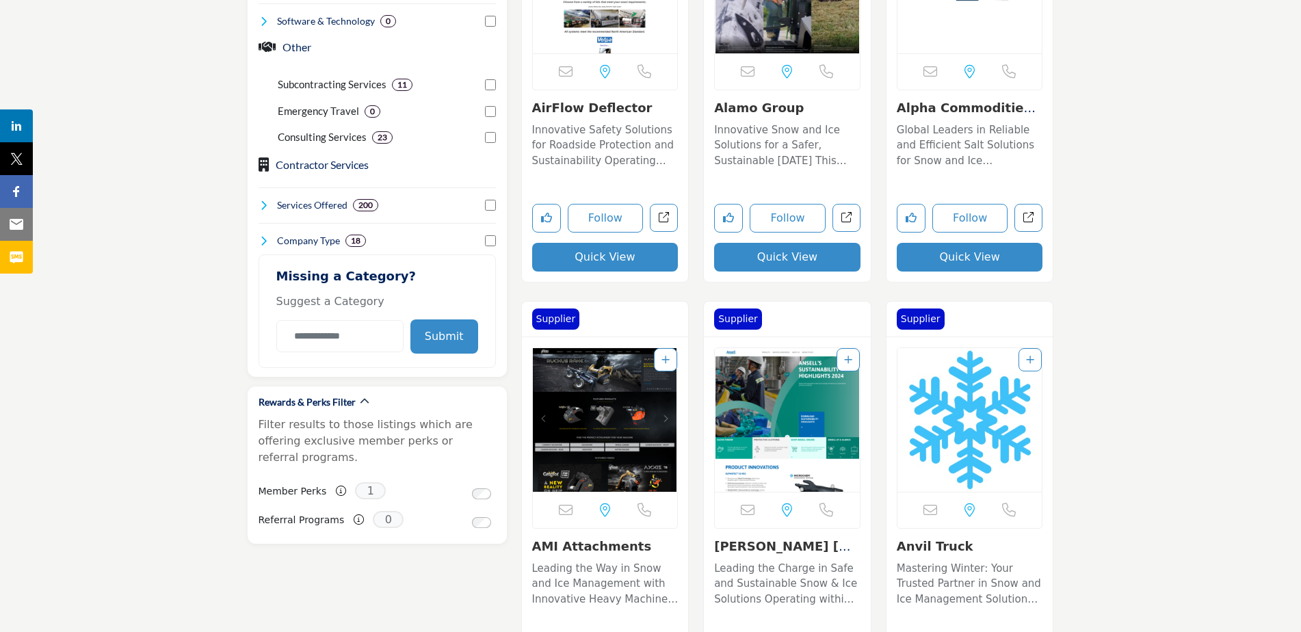
scroll to position [957, 0]
